Goal: Information Seeking & Learning: Find specific fact

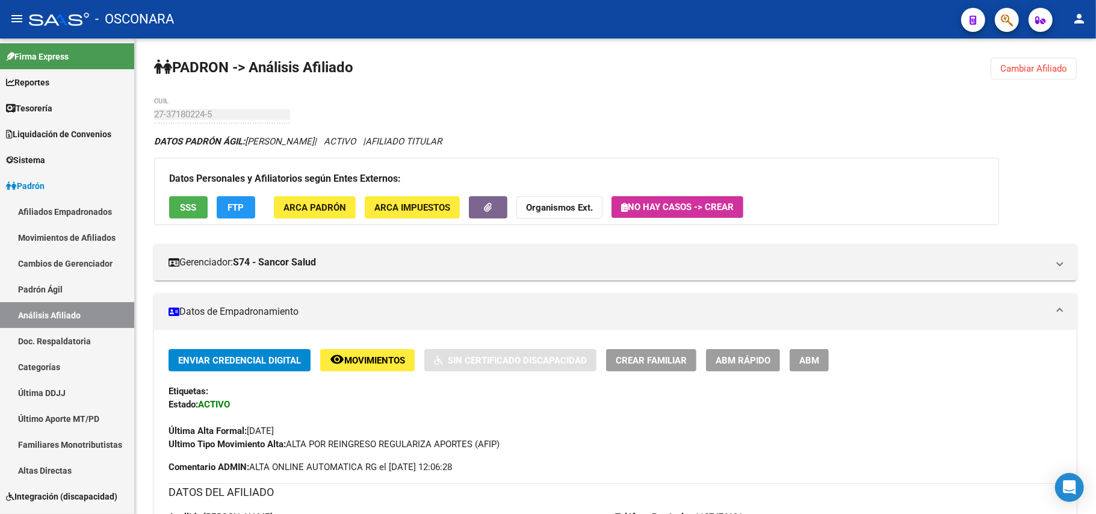
scroll to position [1265, 0]
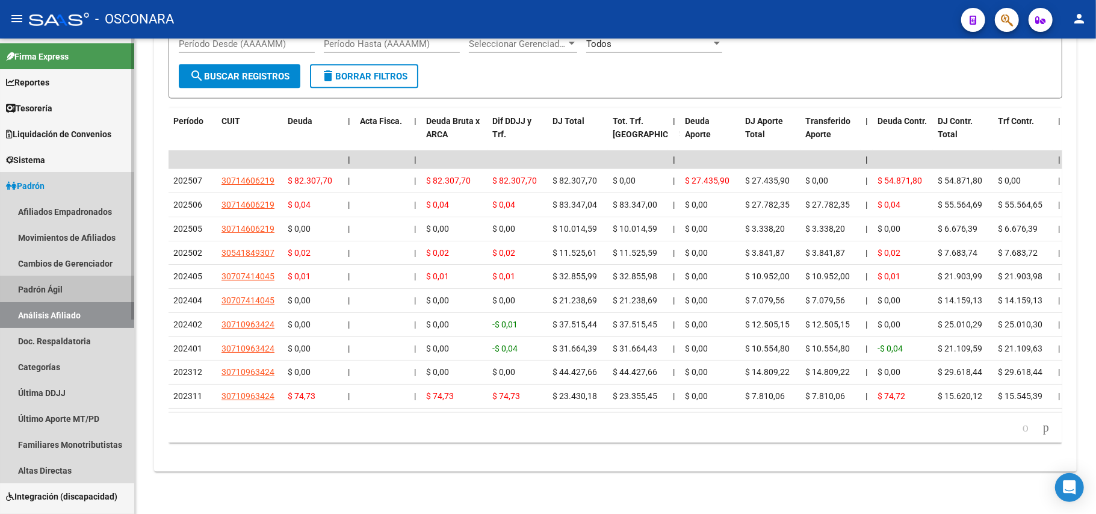
click at [60, 282] on link "Padrón Ágil" at bounding box center [67, 289] width 134 height 26
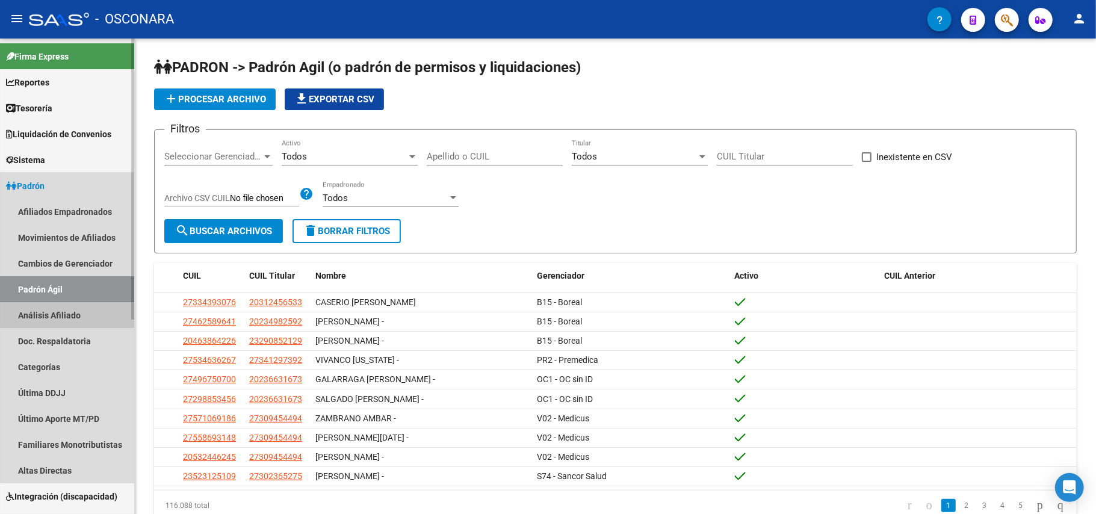
click at [73, 314] on link "Análisis Afiliado" at bounding box center [67, 315] width 134 height 26
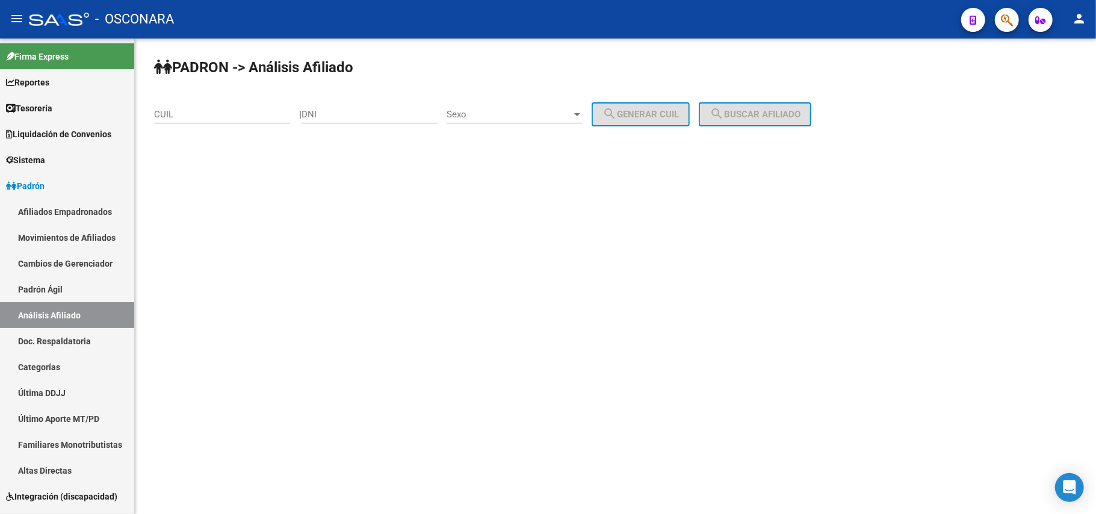
click at [361, 103] on div "DNI" at bounding box center [369, 110] width 136 height 26
click at [400, 116] on input "DNI" at bounding box center [369, 114] width 136 height 11
type input "10687668"
click at [572, 114] on span "Sexo" at bounding box center [508, 114] width 125 height 11
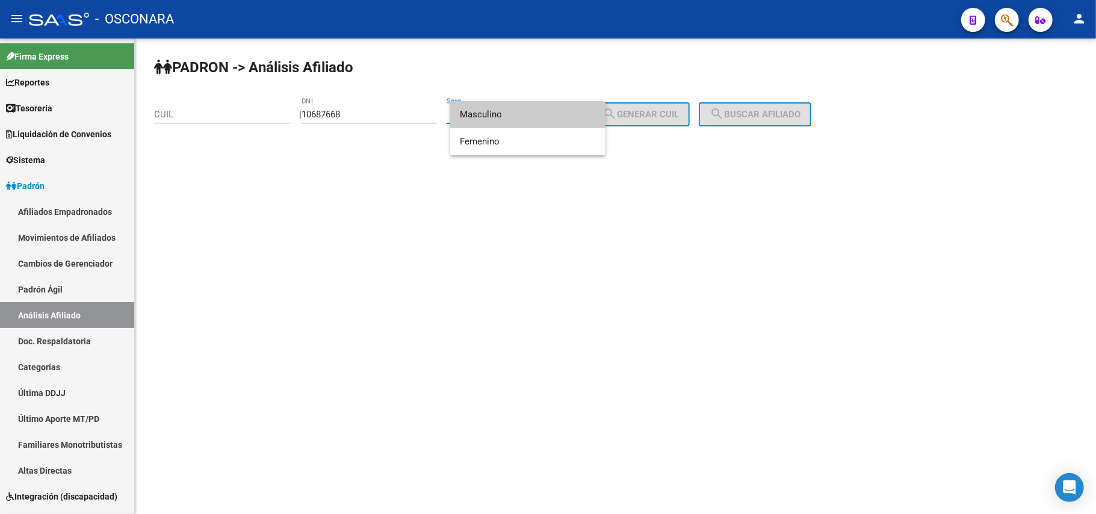
click at [549, 114] on span "Masculino" at bounding box center [528, 114] width 136 height 27
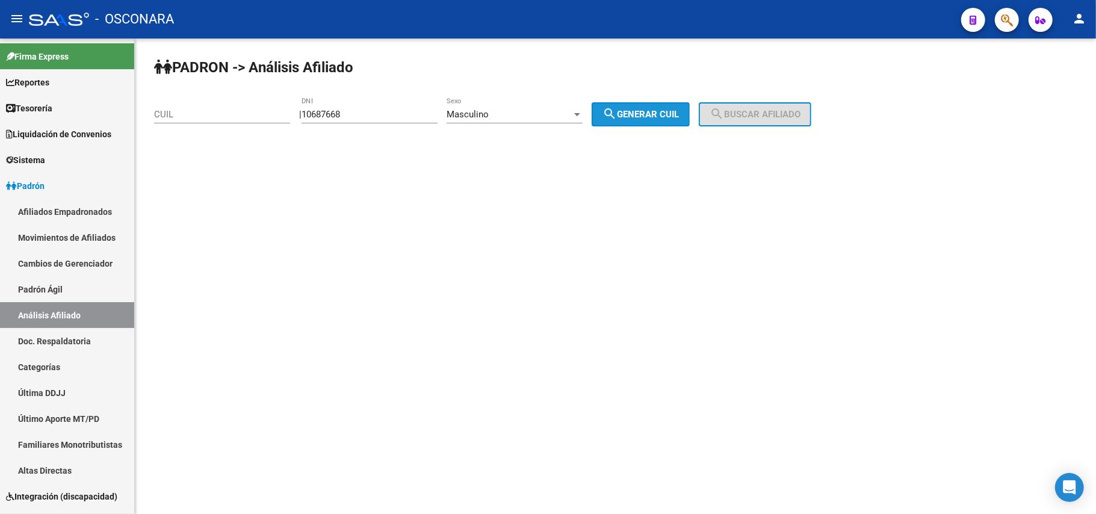
click at [609, 116] on button "search Generar CUIL" at bounding box center [641, 114] width 98 height 24
type input "20-10687668-2"
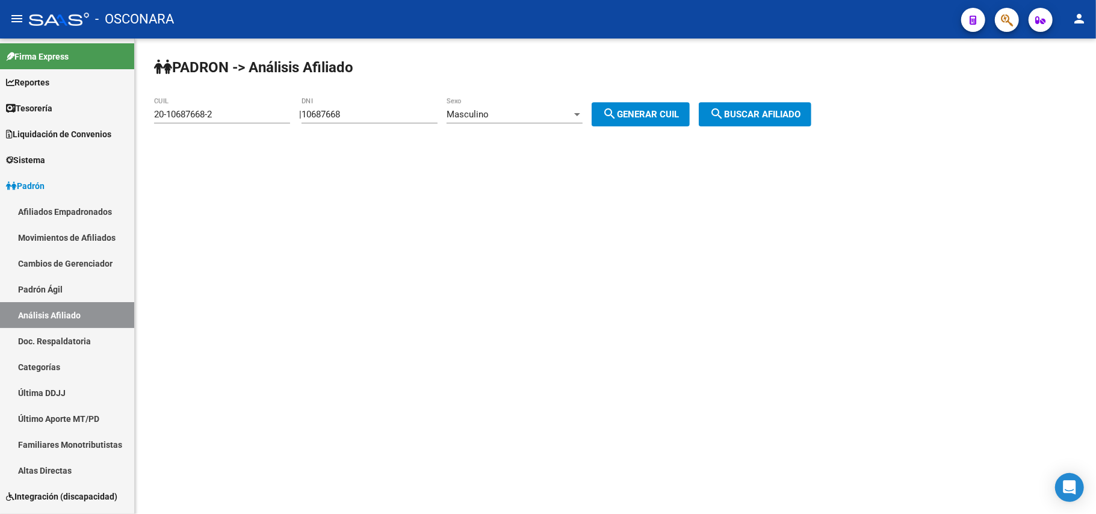
click at [738, 112] on span "search Buscar afiliado" at bounding box center [754, 114] width 91 height 11
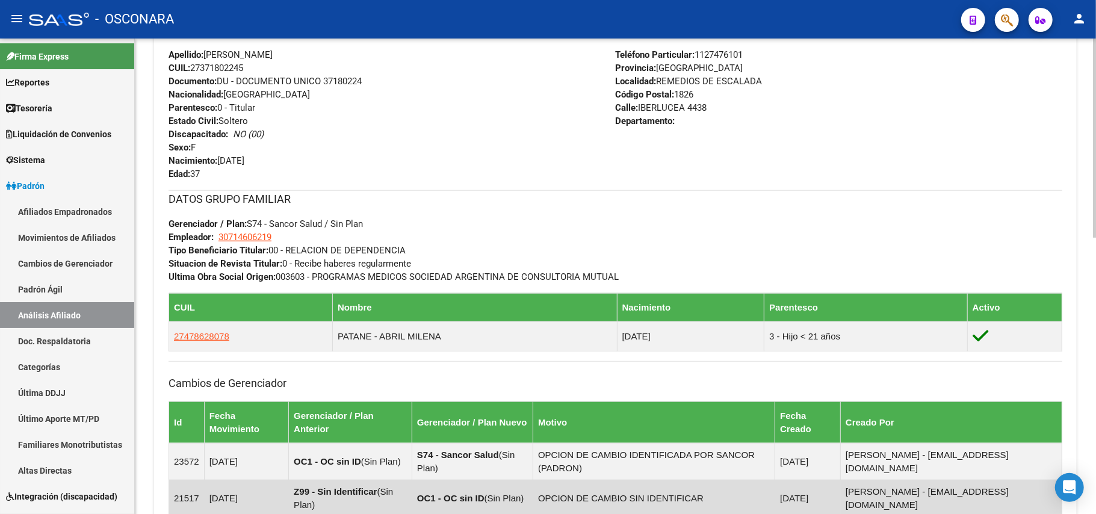
scroll to position [663, 0]
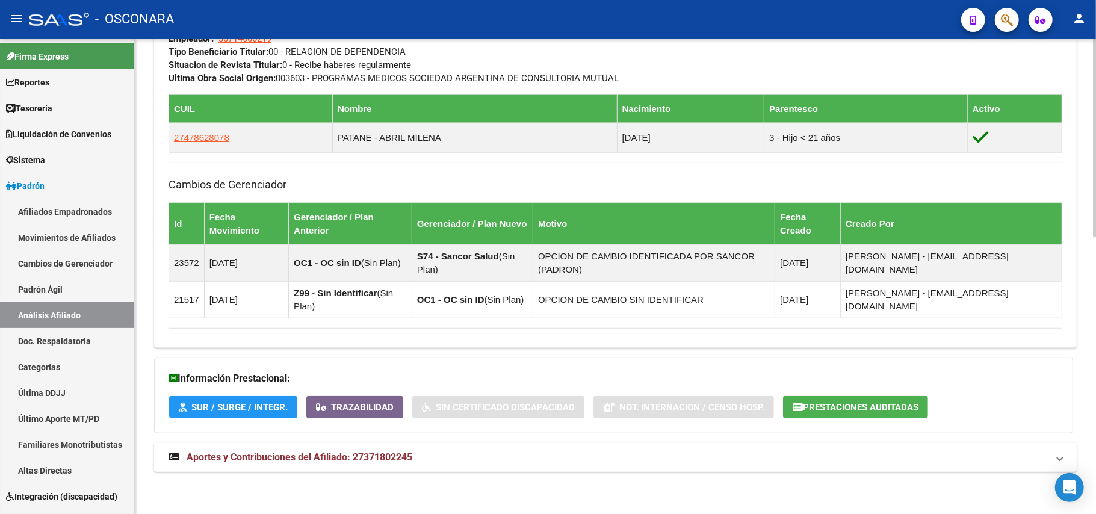
click at [309, 463] on span "Aportes y Contribuciones del Afiliado: 27371802245" at bounding box center [300, 456] width 226 height 11
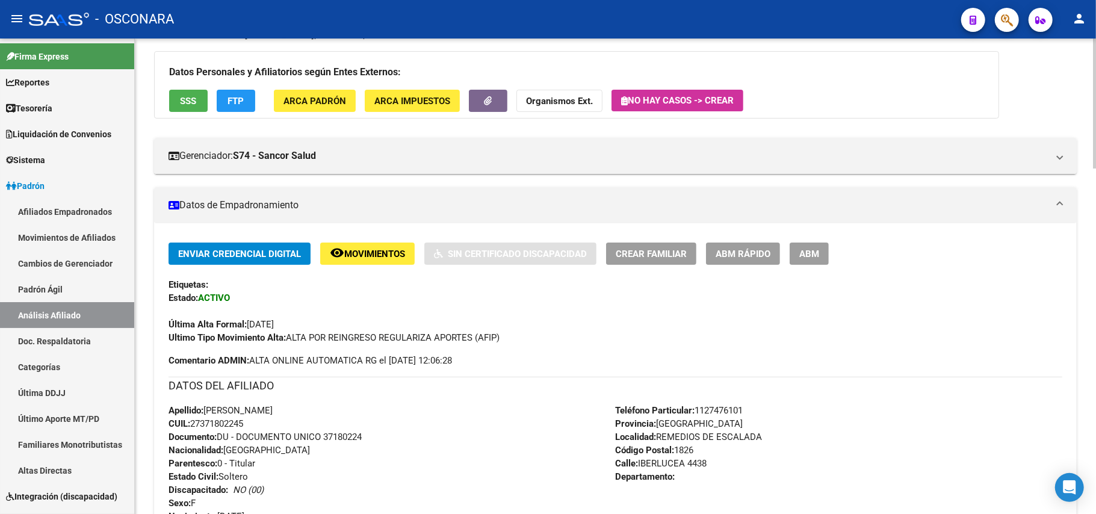
scroll to position [90, 0]
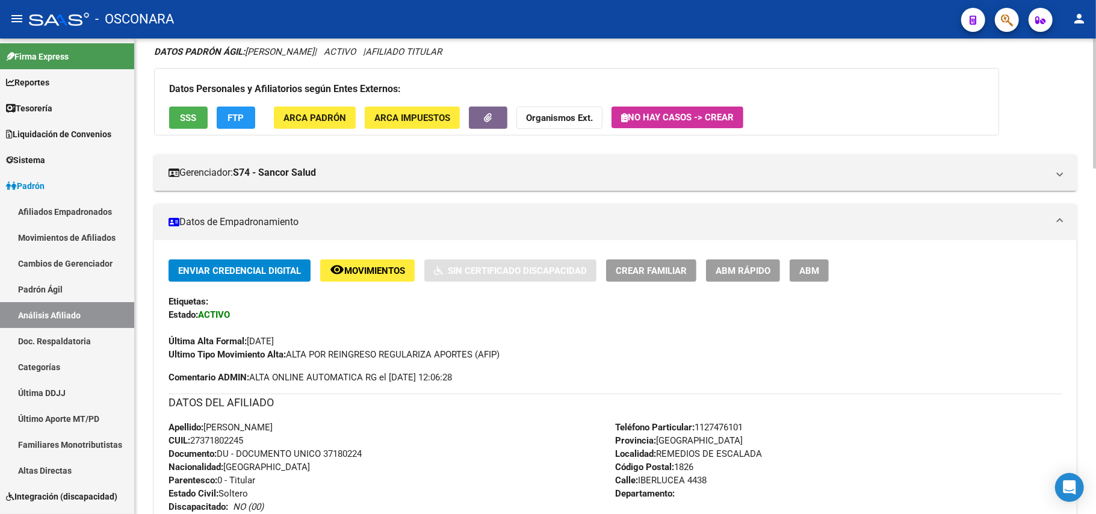
drag, startPoint x: 205, startPoint y: 430, endPoint x: 258, endPoint y: 440, distance: 54.0
click at [258, 440] on div "Apellido: [PERSON_NAME]: 27371802245 Documento: DU - DOCUMENTO UNICO 37180224 N…" at bounding box center [391, 487] width 447 height 132
copy div "[PERSON_NAME]: 27371802245"
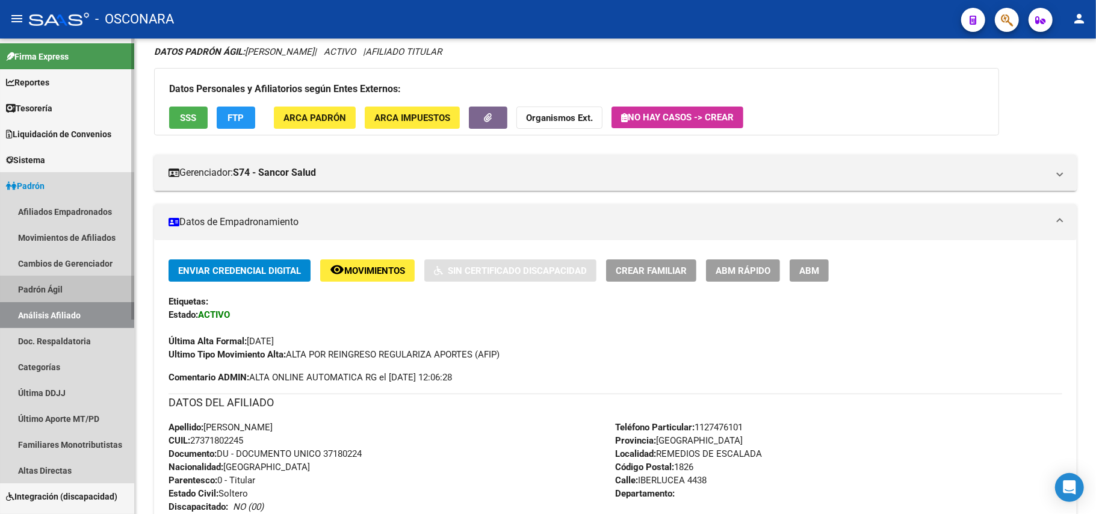
click at [84, 275] on mat-nav-list "Afiliados Empadronados Movimientos de Afiliados Cambios de Gerenciador Padrón Á…" at bounding box center [67, 341] width 134 height 285
click at [84, 275] on link "Cambios de Gerenciador" at bounding box center [67, 263] width 134 height 26
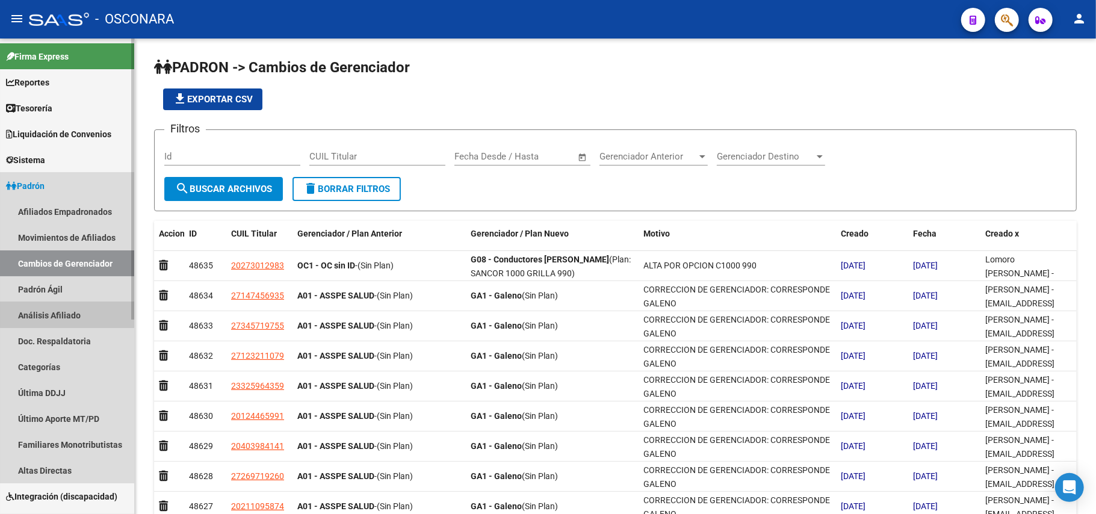
drag, startPoint x: 90, startPoint y: 310, endPoint x: 118, endPoint y: 300, distance: 29.7
click at [90, 311] on link "Análisis Afiliado" at bounding box center [67, 315] width 134 height 26
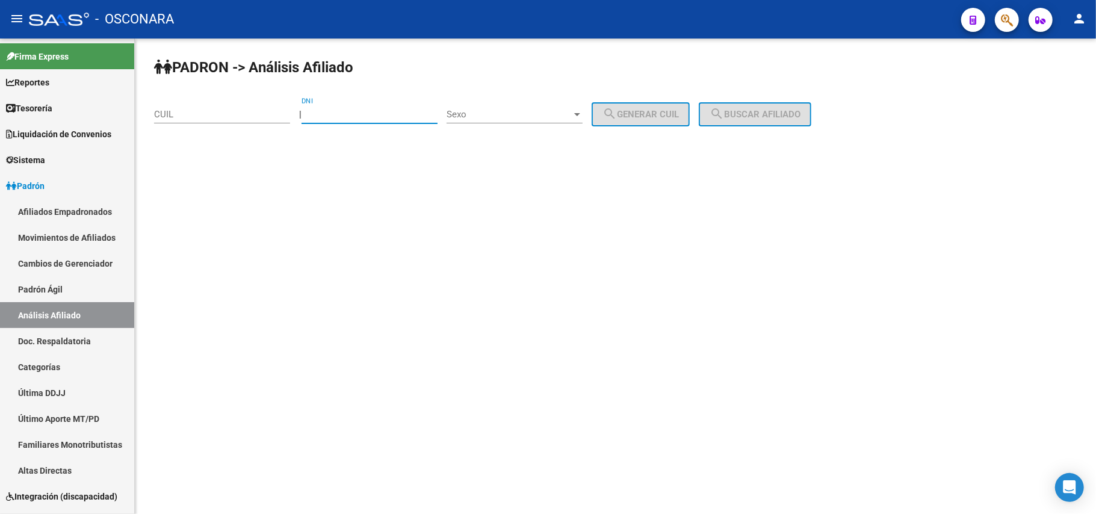
click at [404, 111] on input "DNI" at bounding box center [369, 114] width 136 height 11
type input "22818289"
click at [546, 99] on div "Sexo Sexo" at bounding box center [514, 110] width 136 height 26
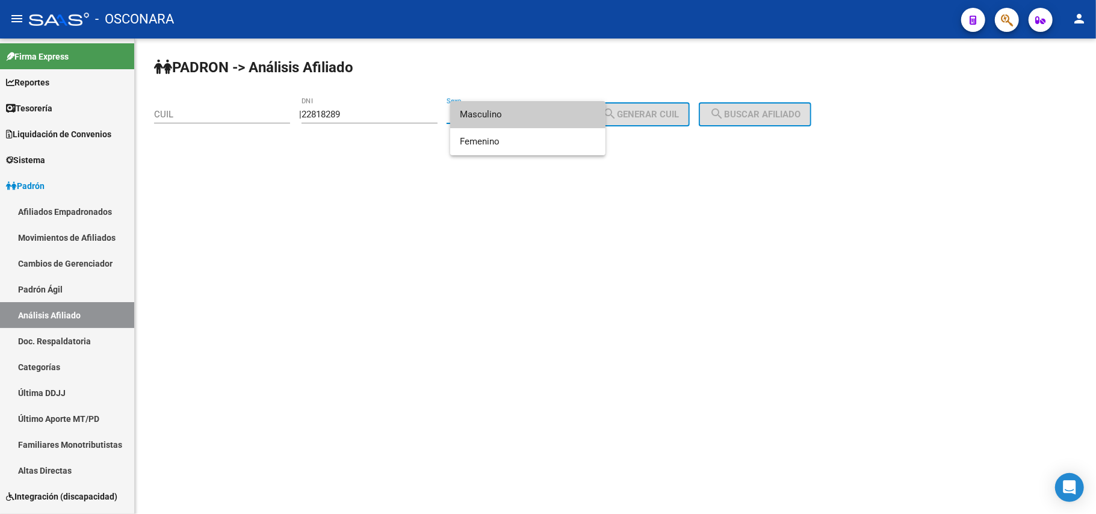
drag, startPoint x: 545, startPoint y: 107, endPoint x: 589, endPoint y: 107, distance: 43.3
click at [545, 107] on span "Masculino" at bounding box center [528, 114] width 136 height 27
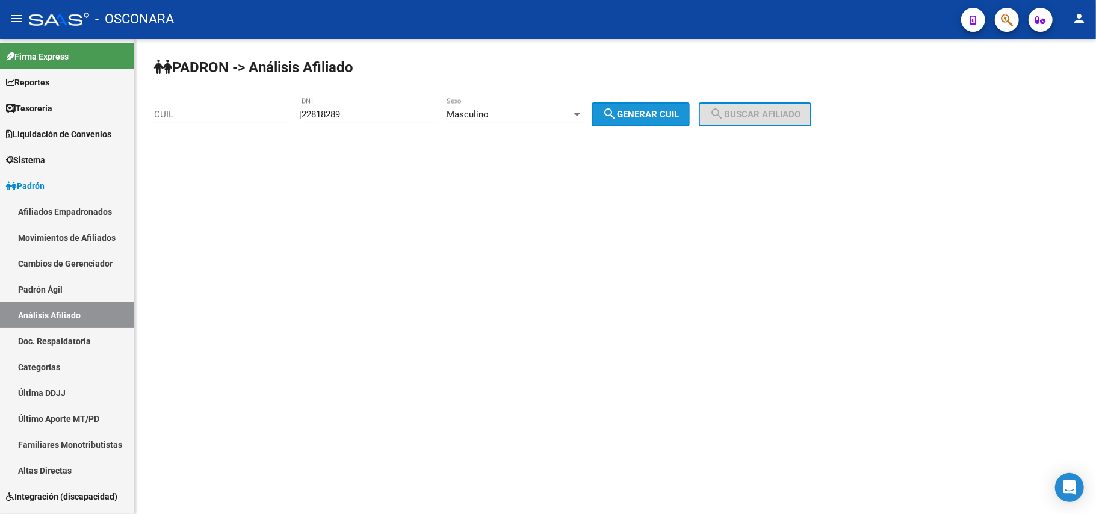
click at [624, 102] on button "search Generar CUIL" at bounding box center [641, 114] width 98 height 24
type input "20-22818289-4"
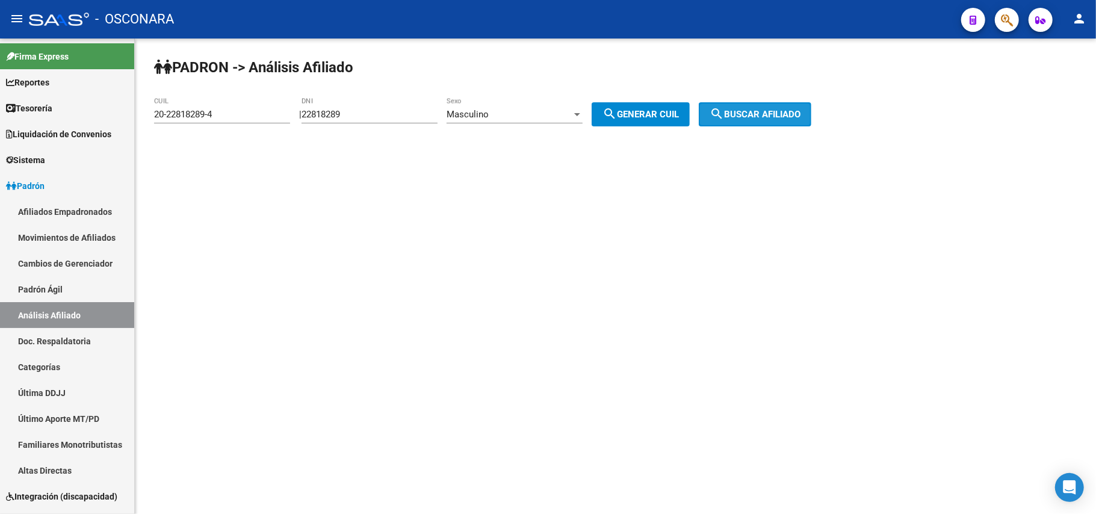
click at [776, 107] on button "search Buscar afiliado" at bounding box center [755, 114] width 113 height 24
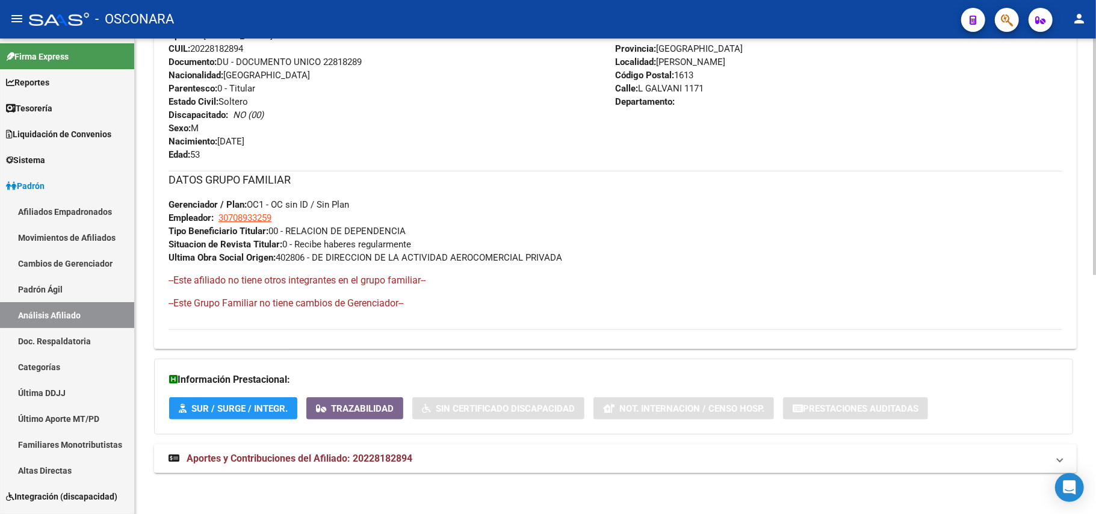
scroll to position [483, 0]
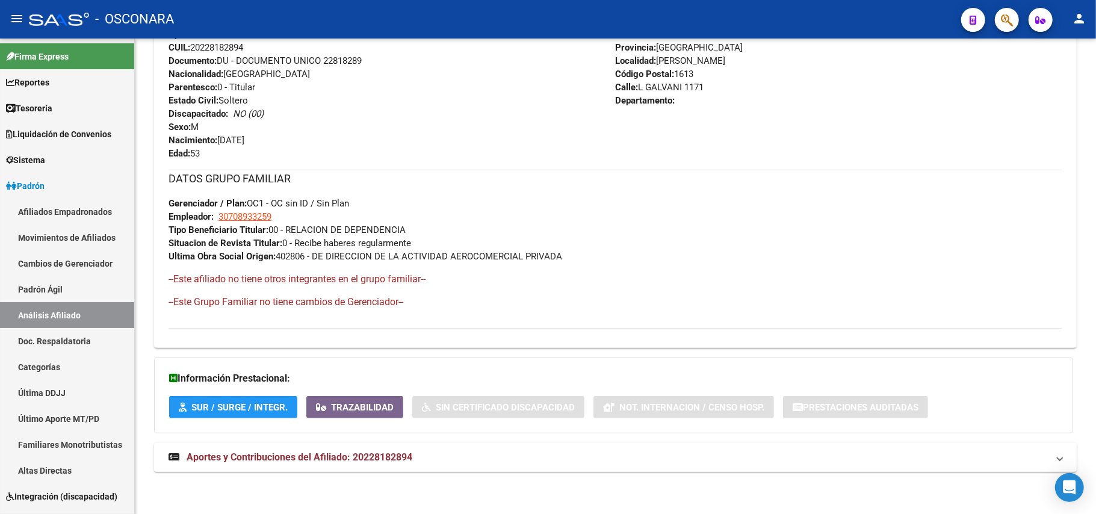
click at [325, 456] on span "Aportes y Contribuciones del Afiliado: 20228182894" at bounding box center [300, 456] width 226 height 11
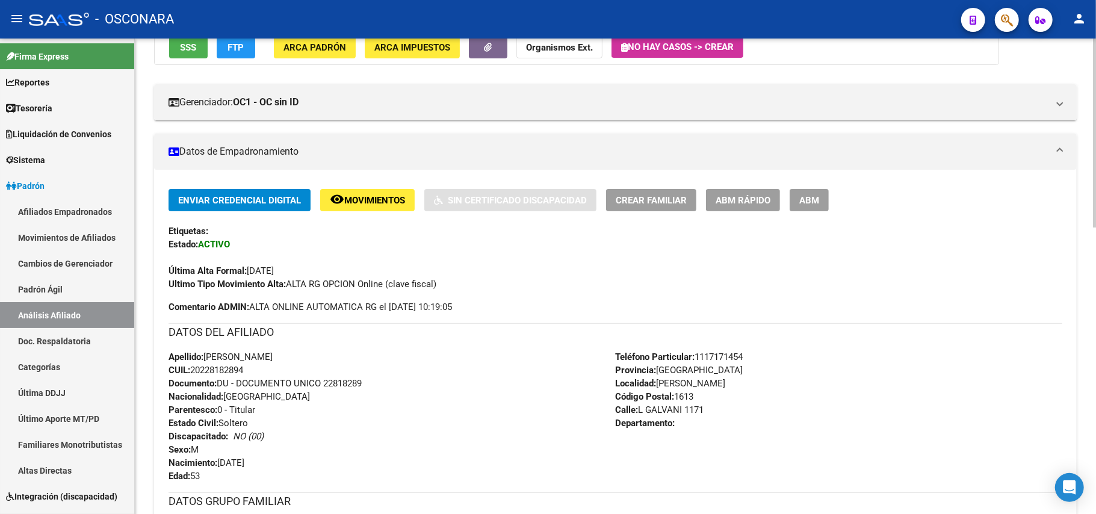
scroll to position [241, 0]
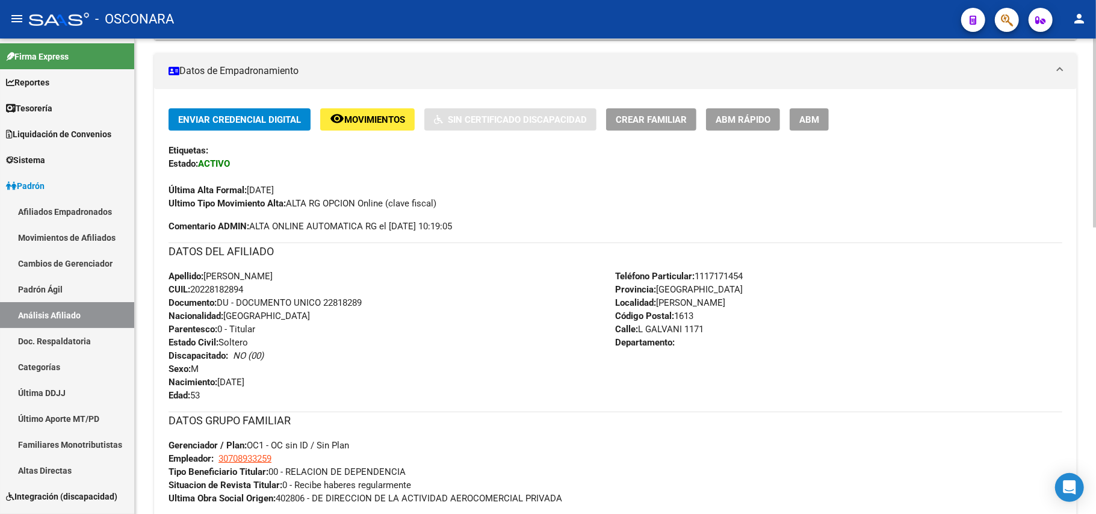
click at [205, 271] on span "Apellido: [PERSON_NAME]" at bounding box center [220, 276] width 104 height 11
drag, startPoint x: 206, startPoint y: 274, endPoint x: 253, endPoint y: 290, distance: 49.5
click at [253, 290] on div "Apellido: [PERSON_NAME]: 20228182894 Documento: DU - DOCUMENTO UNICO 22818289 N…" at bounding box center [391, 336] width 447 height 132
copy div "[PERSON_NAME]: 20228182894"
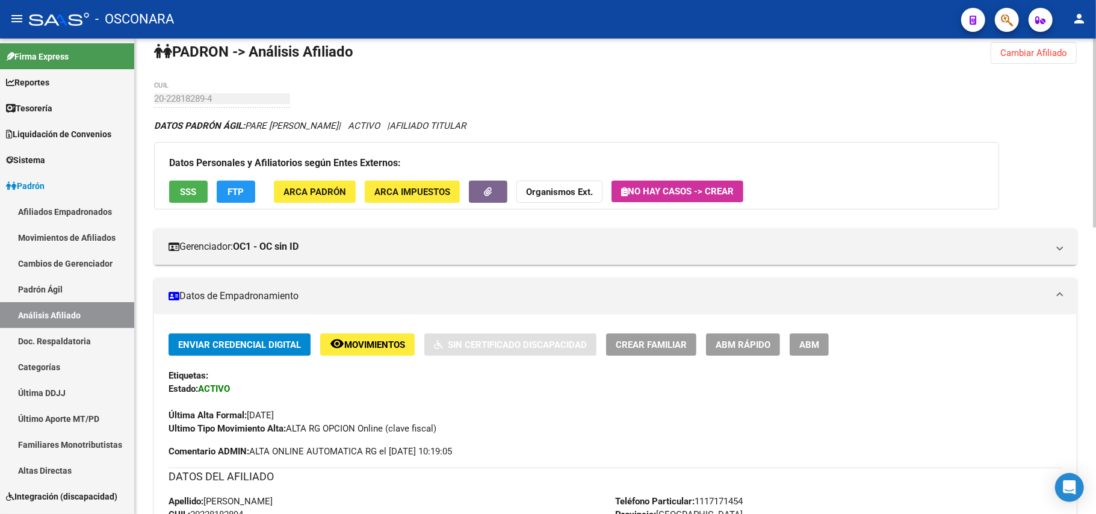
scroll to position [0, 0]
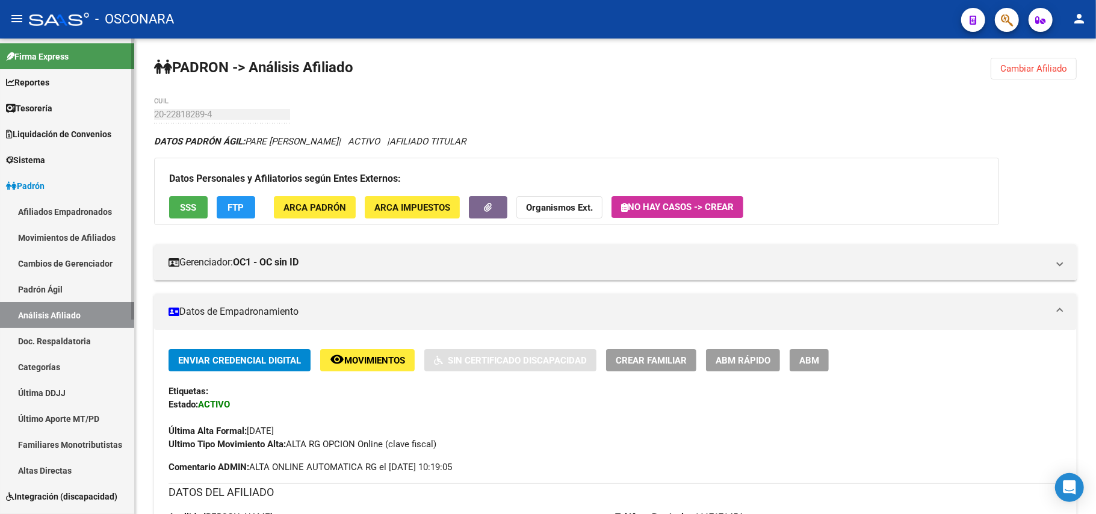
click at [70, 294] on link "Padrón Ágil" at bounding box center [67, 289] width 134 height 26
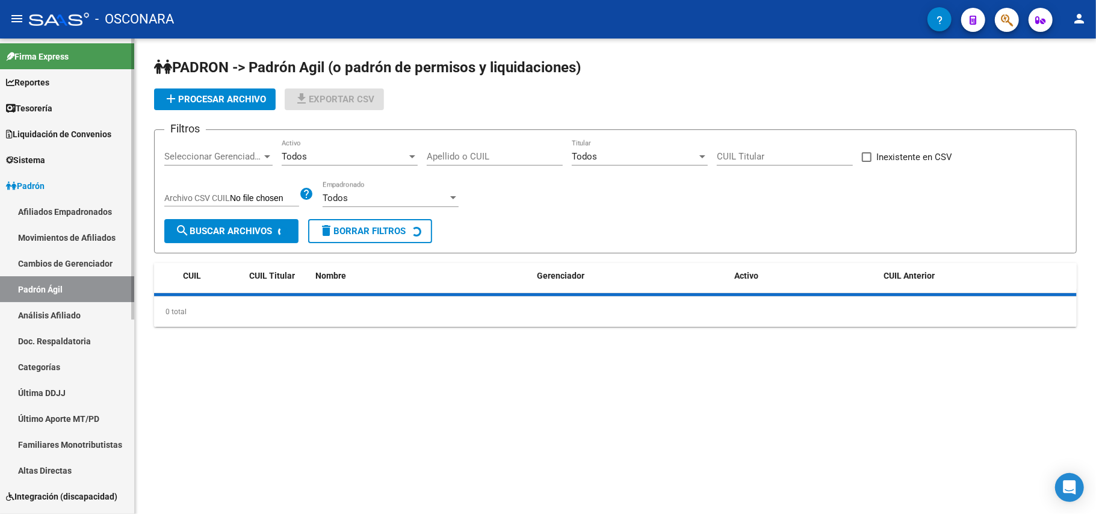
click at [73, 312] on link "Análisis Afiliado" at bounding box center [67, 315] width 134 height 26
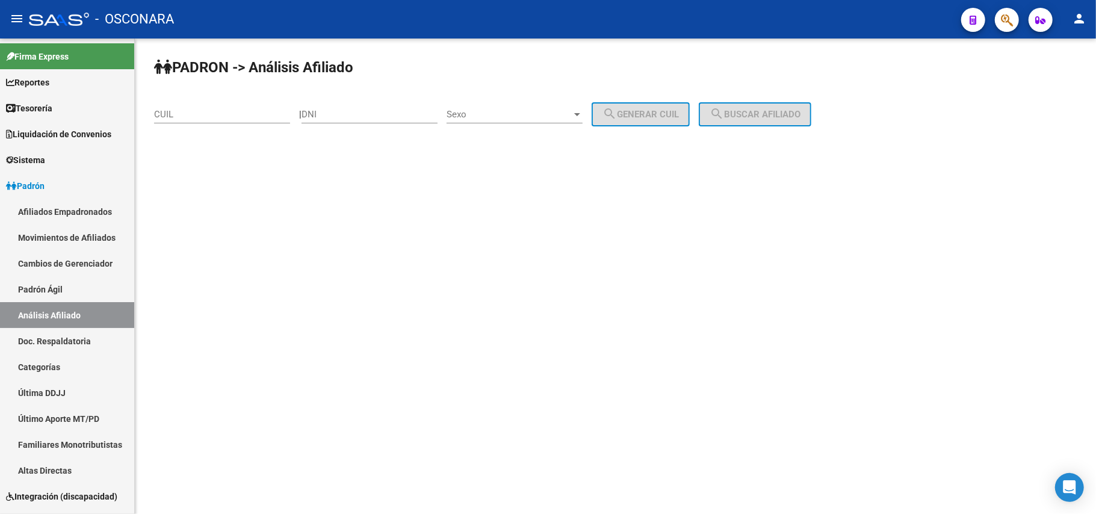
click at [359, 107] on div "DNI" at bounding box center [369, 110] width 136 height 26
type input "37180224"
click at [537, 111] on span "Sexo" at bounding box center [508, 114] width 125 height 11
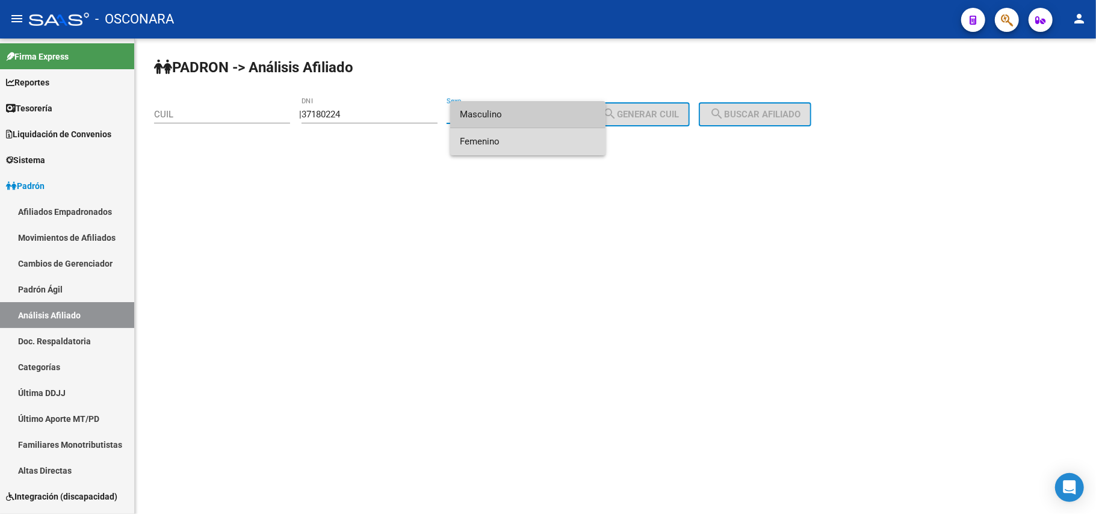
click at [519, 143] on span "Femenino" at bounding box center [528, 141] width 136 height 27
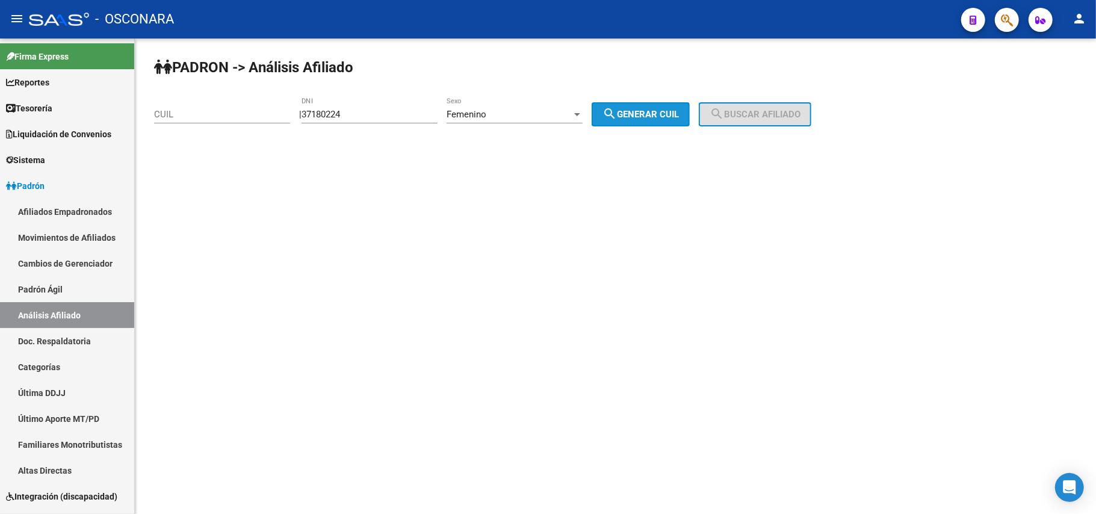
click at [619, 123] on button "search Generar CUIL" at bounding box center [641, 114] width 98 height 24
type input "27-37180224-5"
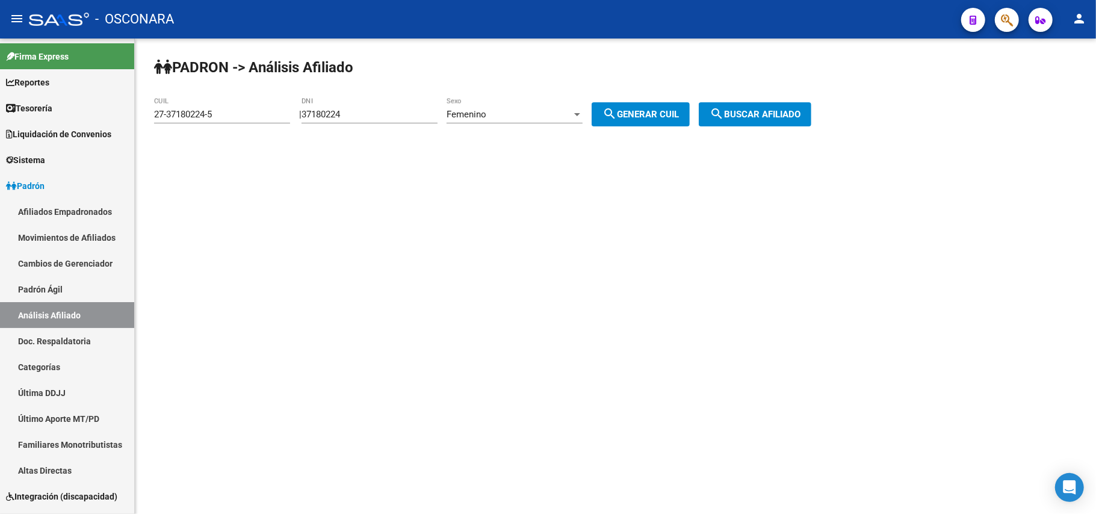
click at [811, 102] on button "search Buscar afiliado" at bounding box center [755, 114] width 113 height 24
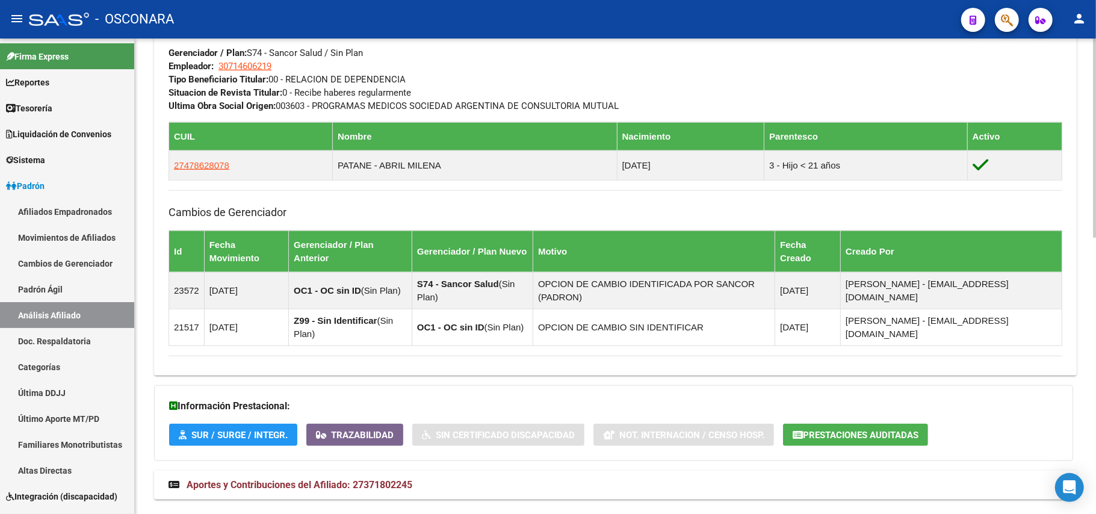
scroll to position [663, 0]
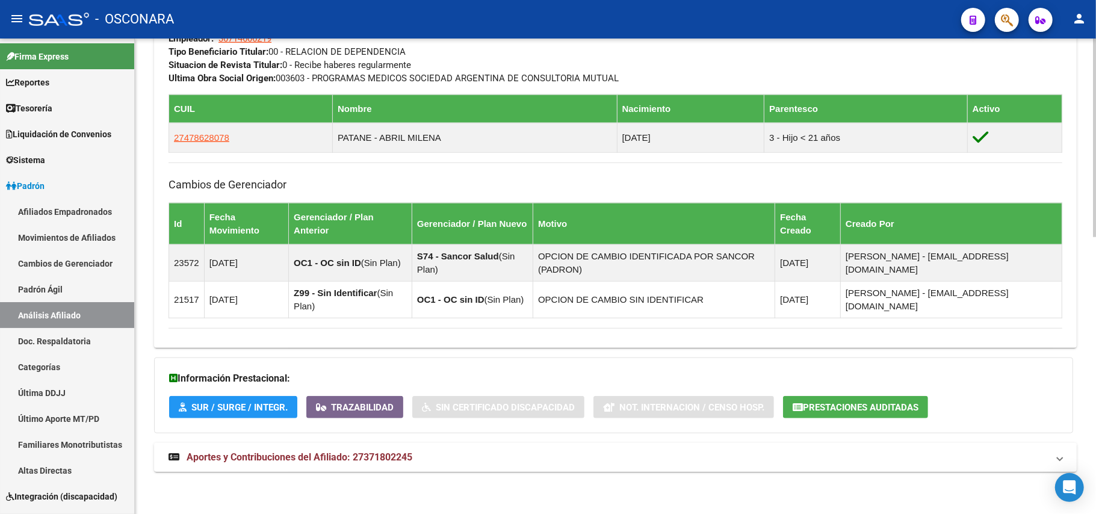
click at [356, 467] on mat-expansion-panel-header "Aportes y Contribuciones del Afiliado: 27371802245" at bounding box center [615, 457] width 922 height 29
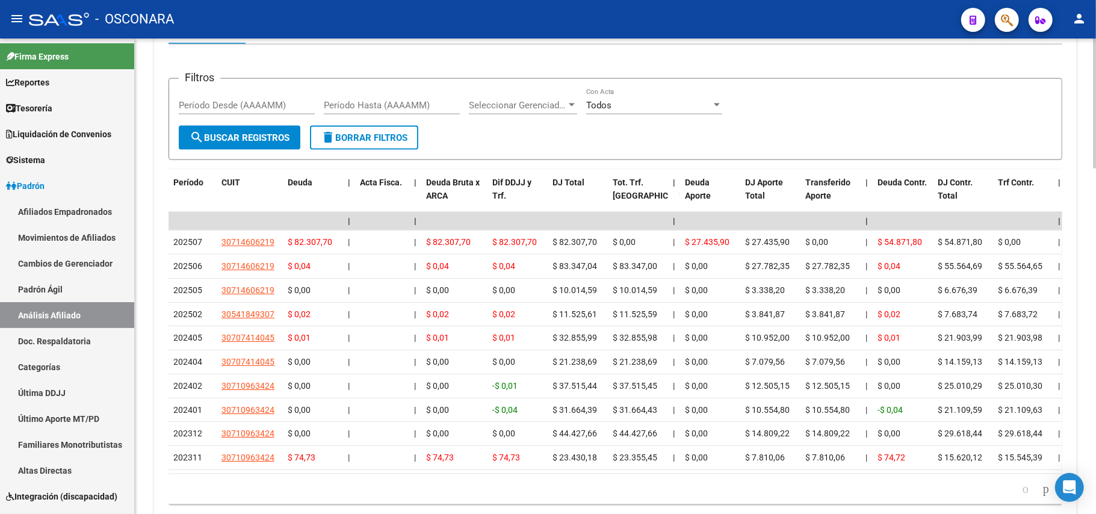
scroll to position [1265, 0]
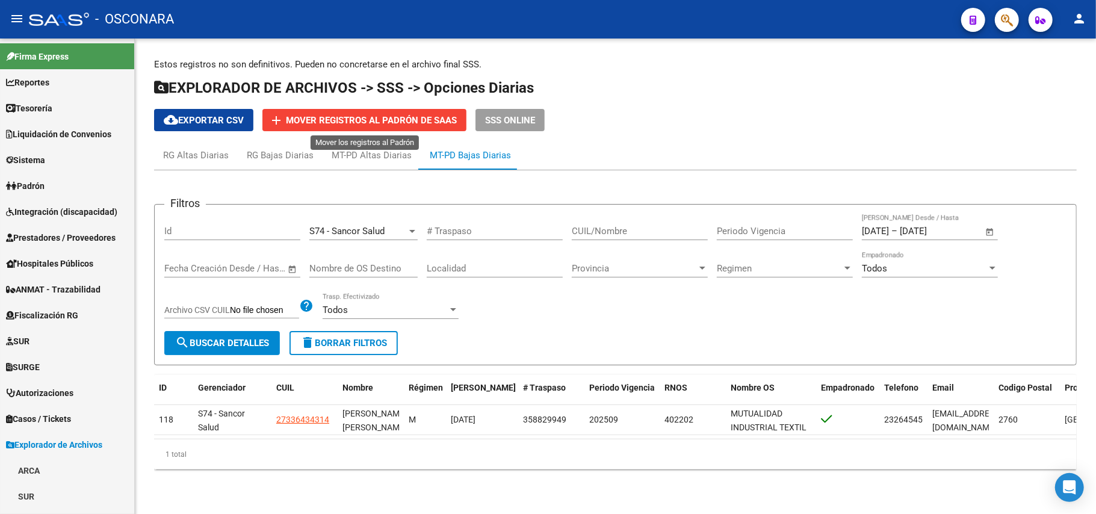
scroll to position [202, 0]
